Goal: Navigation & Orientation: Find specific page/section

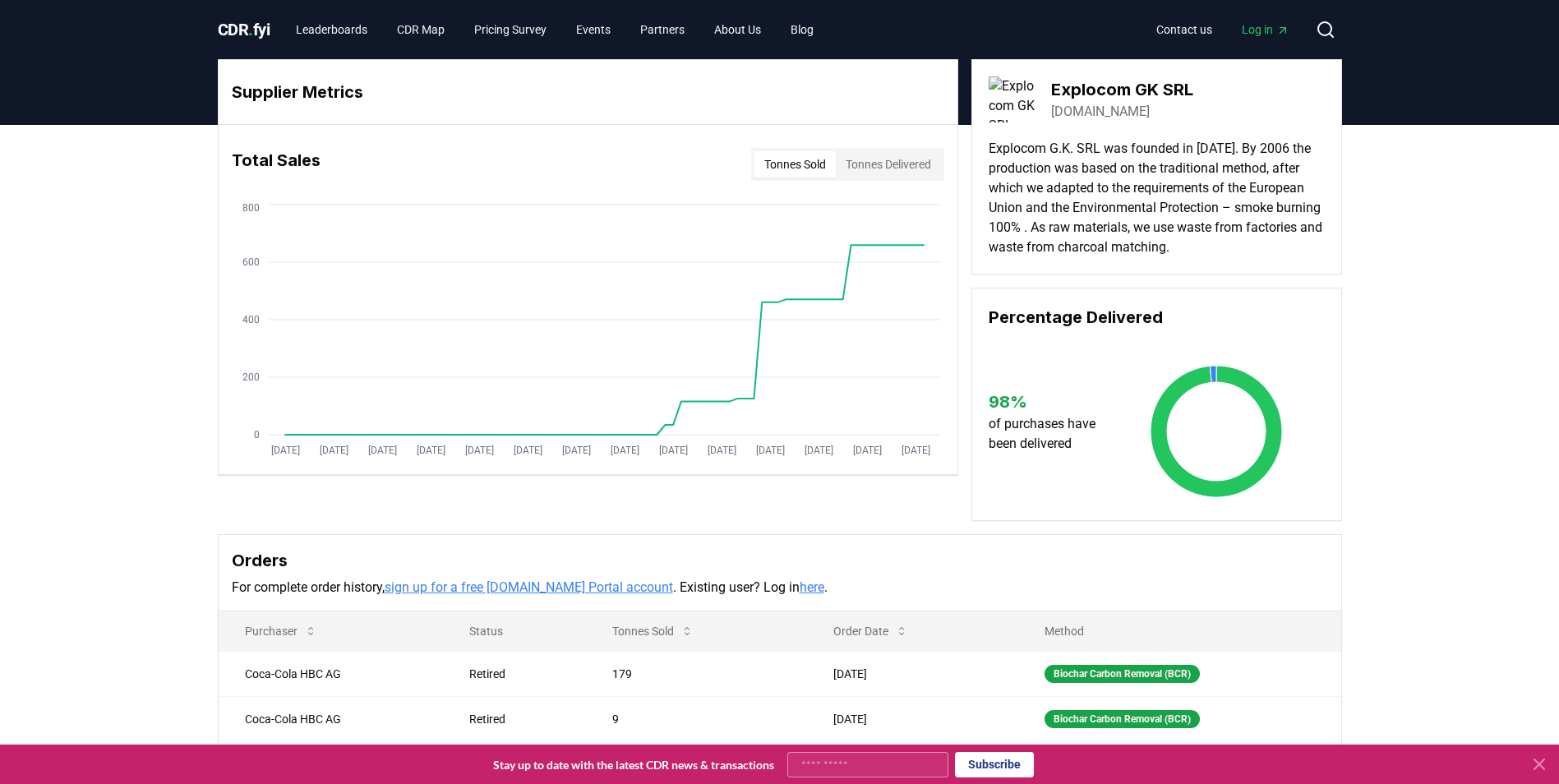
click at [797, 173] on button "Tonnes Sold" at bounding box center [795, 165] width 81 height 26
click at [812, 165] on button "Tonnes Sold" at bounding box center [795, 165] width 81 height 26
click at [690, 30] on link "Partners" at bounding box center [663, 30] width 71 height 30
